Goal: Information Seeking & Learning: Learn about a topic

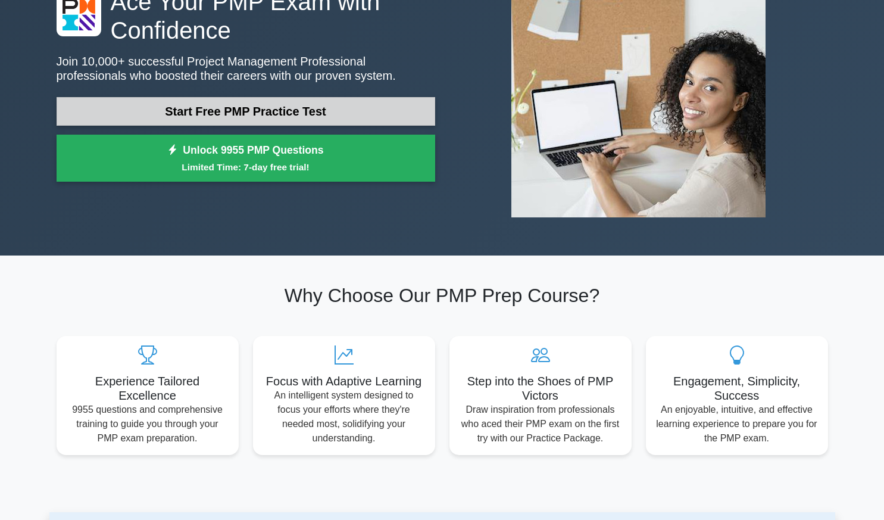
click at [330, 108] on link "Start Free PMP Practice Test" at bounding box center [246, 111] width 378 height 29
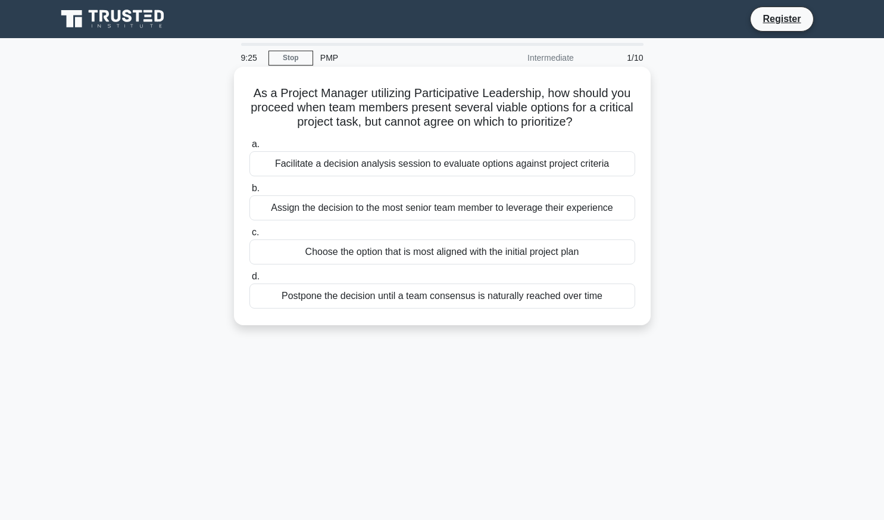
click at [355, 171] on div "Facilitate a decision analysis session to evaluate options against project crit…" at bounding box center [442, 163] width 386 height 25
click at [249, 148] on input "a. Facilitate a decision analysis session to evaluate options against project c…" at bounding box center [249, 144] width 0 height 8
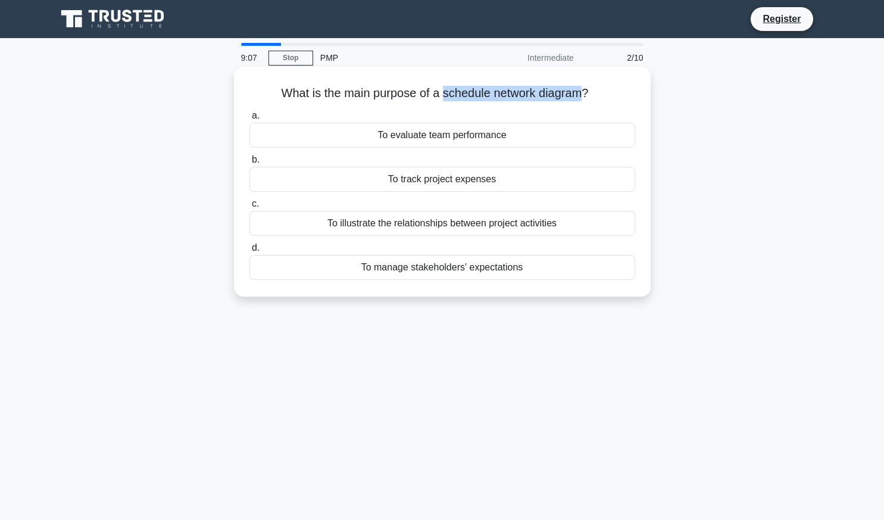
drag, startPoint x: 448, startPoint y: 96, endPoint x: 583, endPoint y: 94, distance: 135.7
click at [583, 93] on h5 "What is the main purpose of a schedule network diagram? .spinner_0XTQ{transform…" at bounding box center [442, 93] width 388 height 15
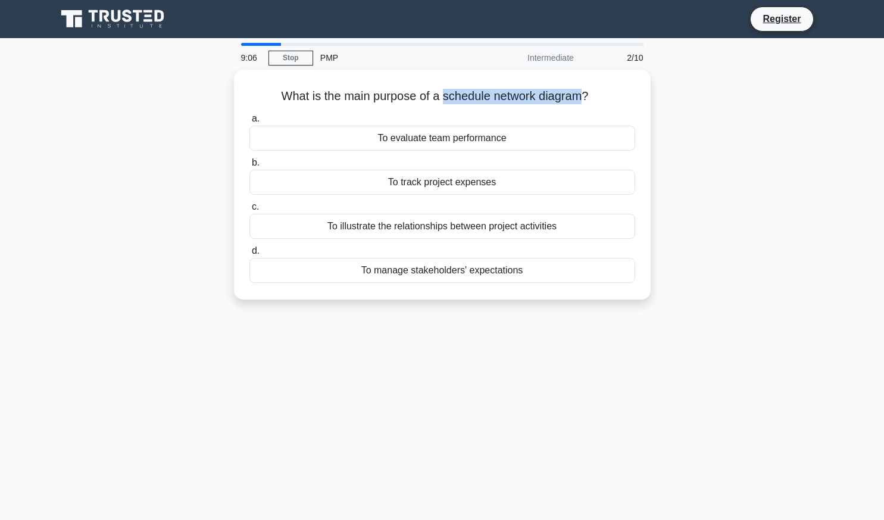
copy h5 "schedule network diagram"
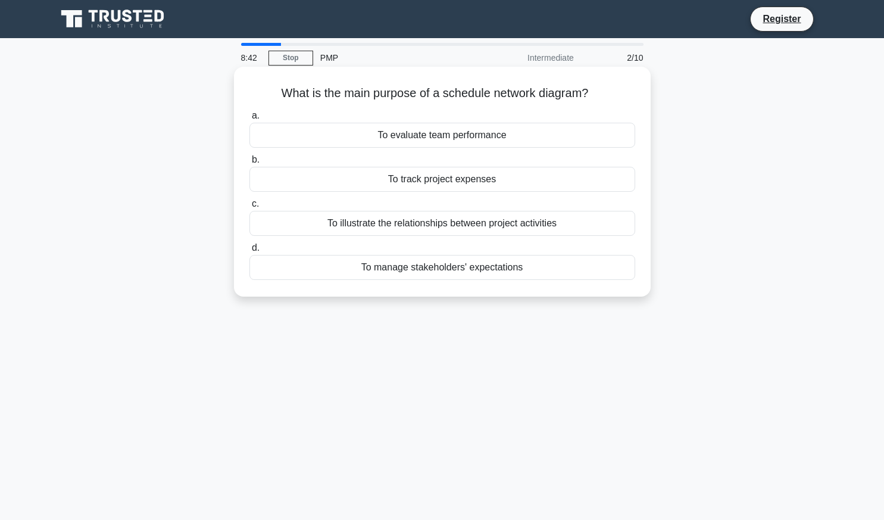
click at [559, 233] on div "To illustrate the relationships between project activities" at bounding box center [442, 223] width 386 height 25
click at [249, 208] on input "c. To illustrate the relationships between project activities" at bounding box center [249, 204] width 0 height 8
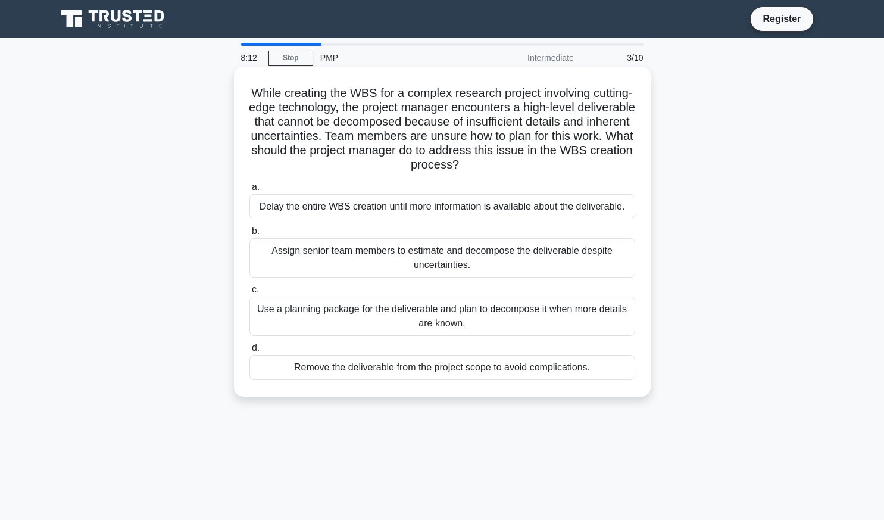
click at [551, 315] on div "Use a planning package for the deliverable and plan to decompose it when more d…" at bounding box center [442, 315] width 386 height 39
click at [249, 293] on input "c. Use a planning package for the deliverable and plan to decompose it when mor…" at bounding box center [249, 290] width 0 height 8
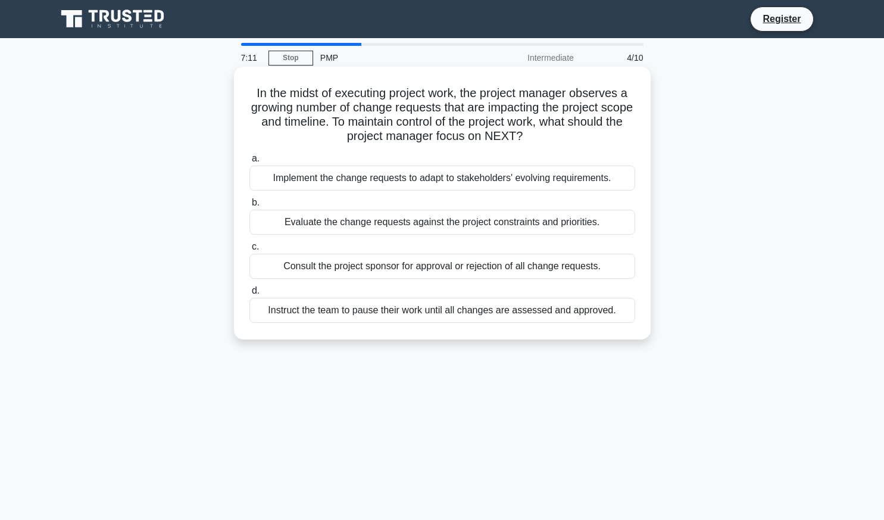
click at [499, 221] on div "Evaluate the change requests against the project constraints and priorities." at bounding box center [442, 221] width 386 height 25
click at [249, 207] on input "b. Evaluate the change requests against the project constraints and priorities." at bounding box center [249, 203] width 0 height 8
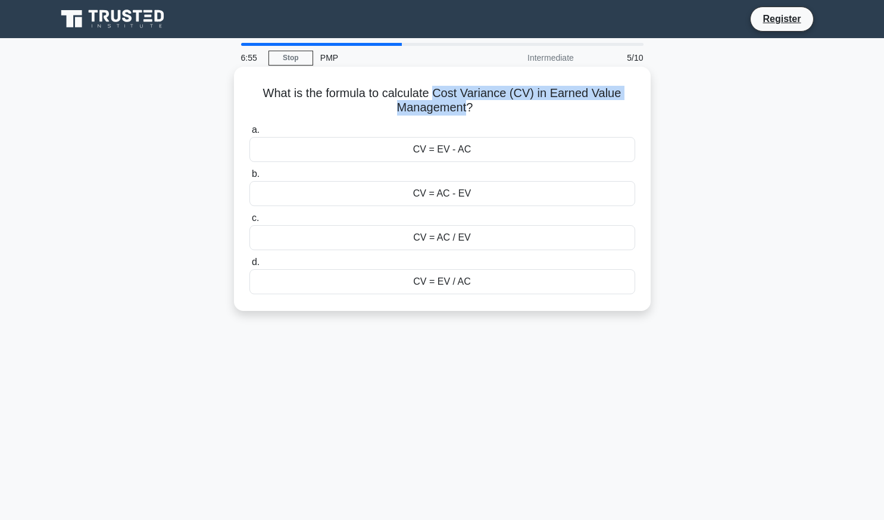
drag, startPoint x: 437, startPoint y: 95, endPoint x: 467, endPoint y: 113, distance: 35.2
click at [467, 113] on h5 "What is the formula to calculate Cost Variance (CV) in Earned Value Management?…" at bounding box center [442, 101] width 388 height 30
copy h5 "Cost Variance (CV) in Earned Value Management"
click at [474, 152] on div "CV = EV - AC" at bounding box center [442, 149] width 386 height 25
click at [249, 134] on input "a. CV = EV - AC" at bounding box center [249, 130] width 0 height 8
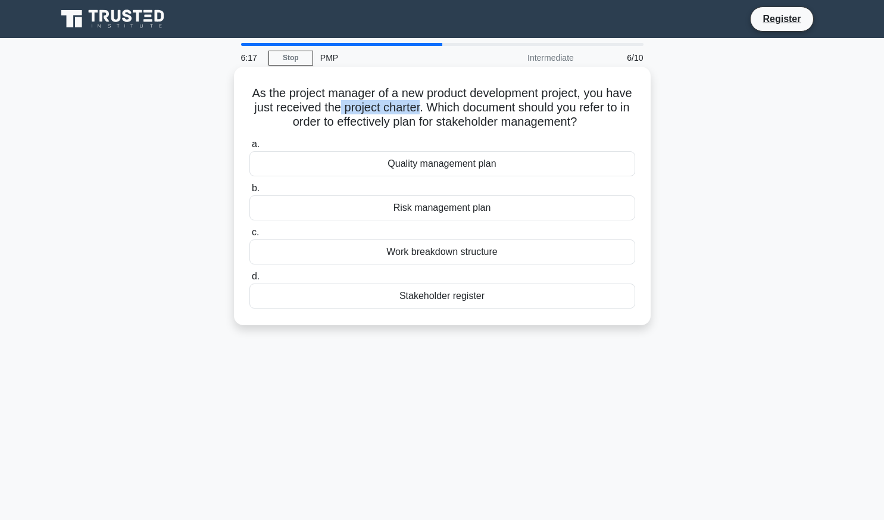
drag, startPoint x: 380, startPoint y: 108, endPoint x: 462, endPoint y: 110, distance: 81.6
click at [462, 110] on h5 "As the project manager of a new product development project, you have just rece…" at bounding box center [442, 108] width 388 height 44
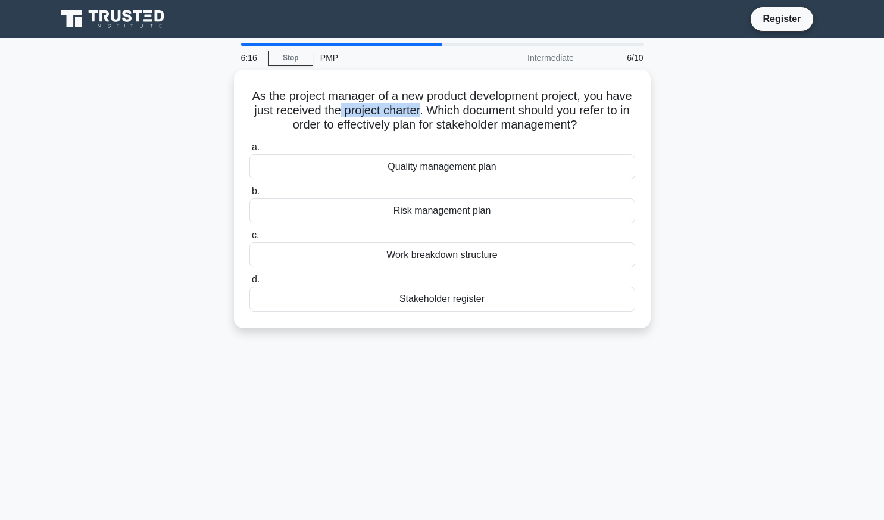
copy h5 "project charter"
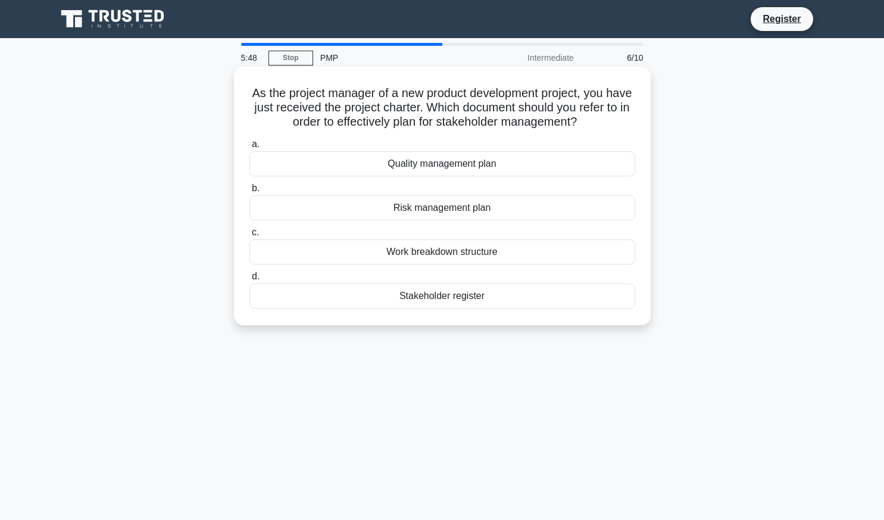
click at [489, 255] on div "Work breakdown structure" at bounding box center [442, 251] width 386 height 25
click at [249, 236] on input "c. Work breakdown structure" at bounding box center [249, 233] width 0 height 8
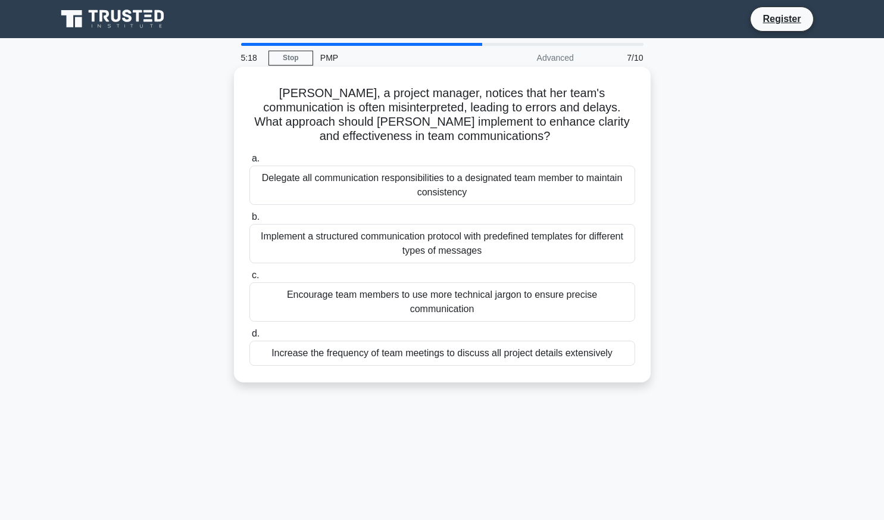
click at [537, 340] on div "Increase the frequency of team meetings to discuss all project details extensiv…" at bounding box center [442, 352] width 386 height 25
click at [249, 336] on input "d. Increase the frequency of team meetings to discuss all project details exten…" at bounding box center [249, 334] width 0 height 8
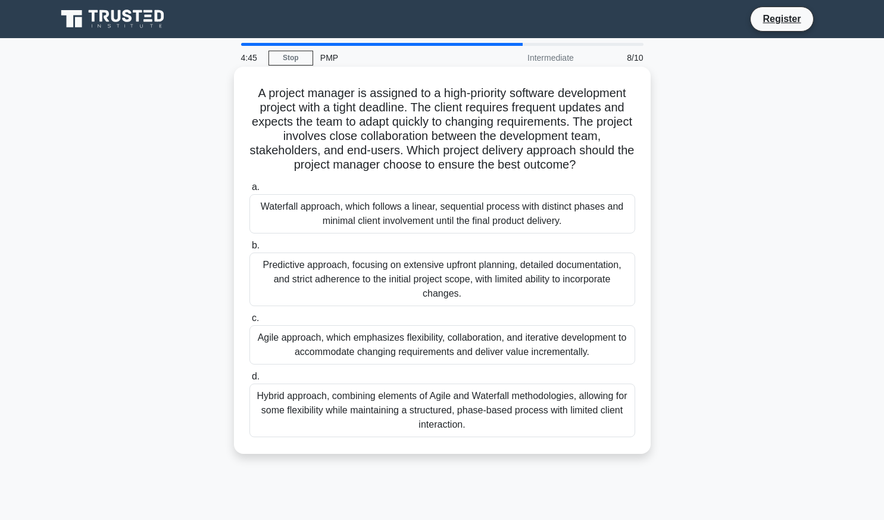
click at [514, 419] on div "Hybrid approach, combining elements of Agile and Waterfall methodologies, allow…" at bounding box center [442, 410] width 386 height 54
click at [249, 380] on input "d. Hybrid approach, combining elements of Agile and Waterfall methodologies, al…" at bounding box center [249, 377] width 0 height 8
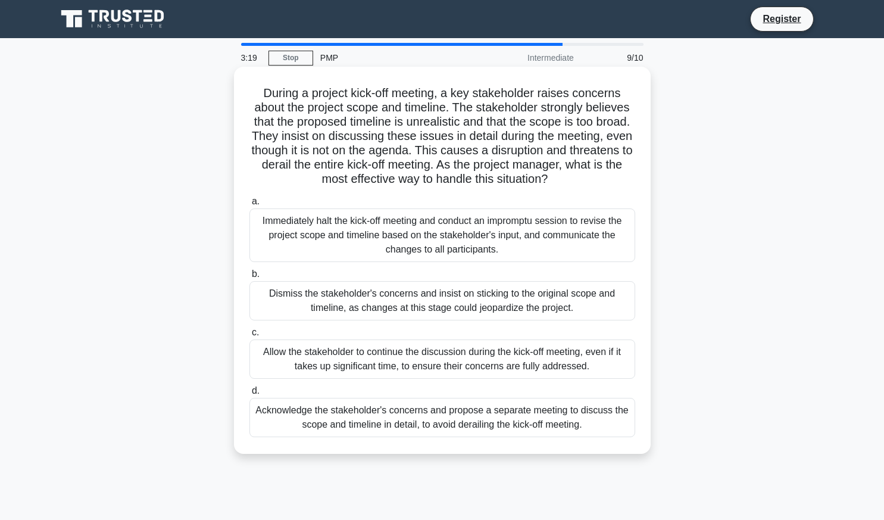
click at [607, 359] on div "Allow the stakeholder to continue the discussion during the kick-off meeting, e…" at bounding box center [442, 358] width 386 height 39
click at [249, 336] on input "c. Allow the stakeholder to continue the discussion during the kick-off meeting…" at bounding box center [249, 333] width 0 height 8
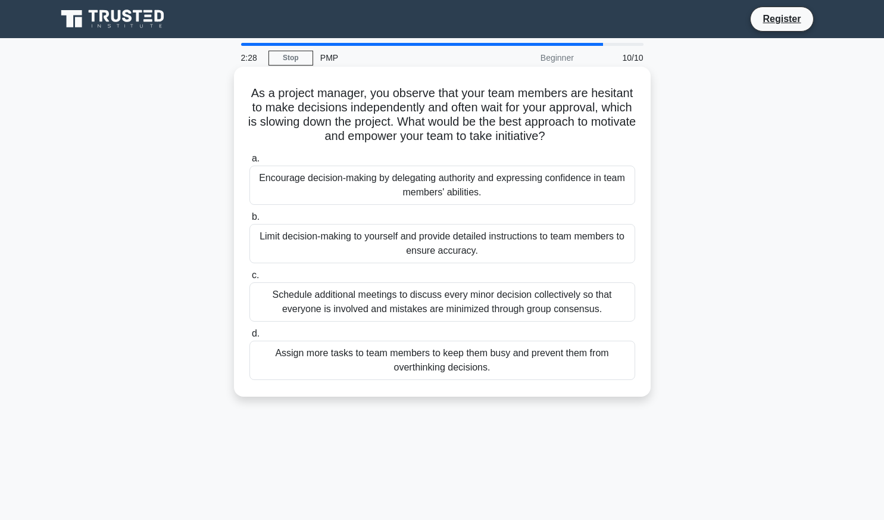
click at [412, 179] on div "Encourage decision-making by delegating authority and expressing confidence in …" at bounding box center [442, 184] width 386 height 39
click at [249, 162] on input "a. Encourage decision-making by delegating authority and expressing confidence …" at bounding box center [249, 159] width 0 height 8
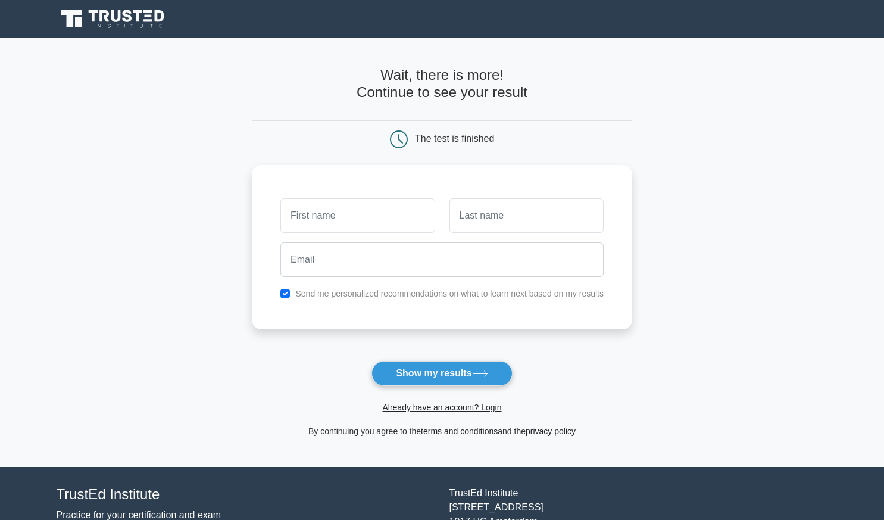
click at [379, 216] on input "text" at bounding box center [357, 215] width 154 height 35
type input "CHris"
click at [494, 215] on input "text" at bounding box center [526, 215] width 154 height 35
type input "Wu"
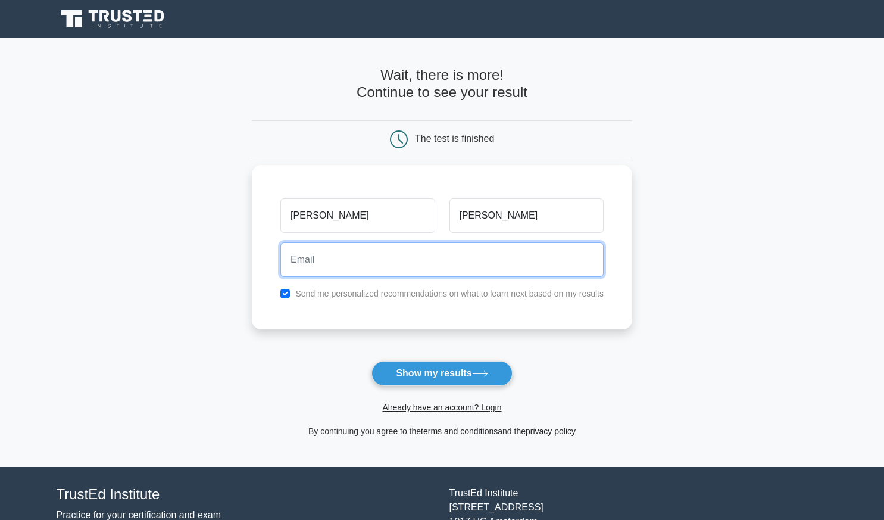
click at [383, 259] on input "email" at bounding box center [441, 259] width 323 height 35
type input "tw00057@hotmail.com"
click at [371, 361] on button "Show my results" at bounding box center [441, 373] width 140 height 25
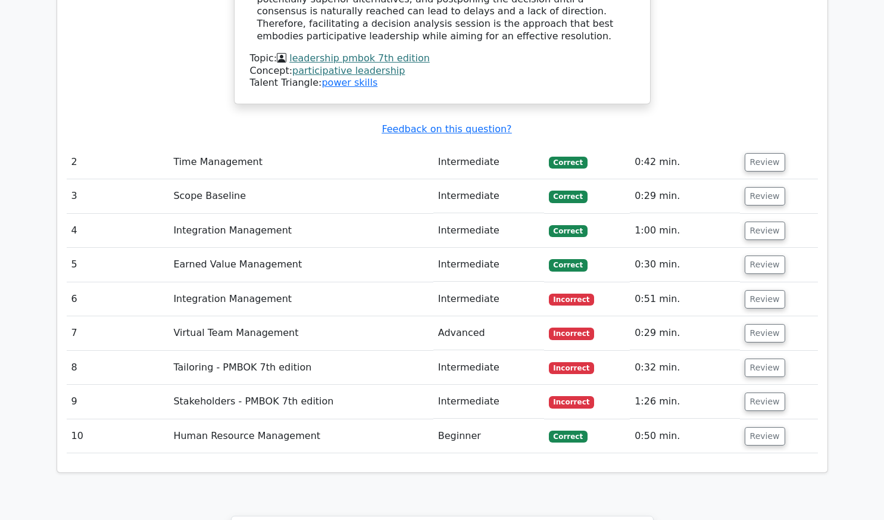
scroll to position [1666, 0]
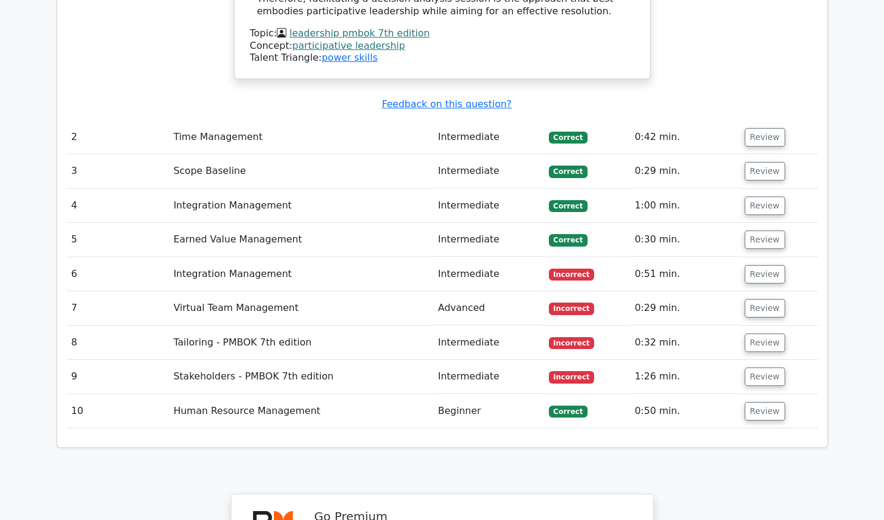
click at [398, 257] on td "Integration Management" at bounding box center [300, 274] width 264 height 34
click at [277, 257] on td "Integration Management" at bounding box center [300, 274] width 264 height 34
click at [759, 265] on button "Review" at bounding box center [764, 274] width 40 height 18
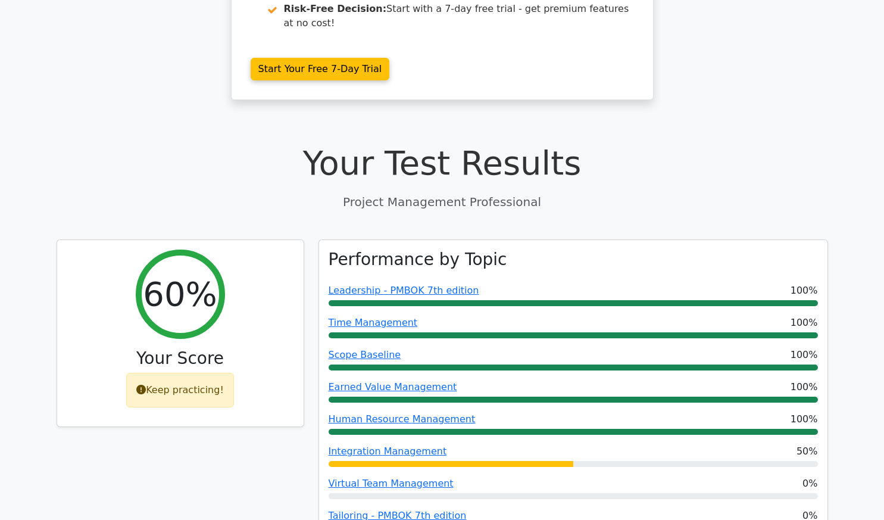
scroll to position [357, 0]
